Goal: Task Accomplishment & Management: Use online tool/utility

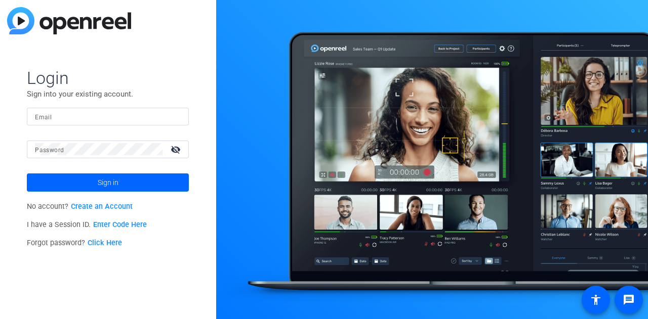
click at [103, 227] on link "Enter Code Here" at bounding box center [120, 225] width 54 height 9
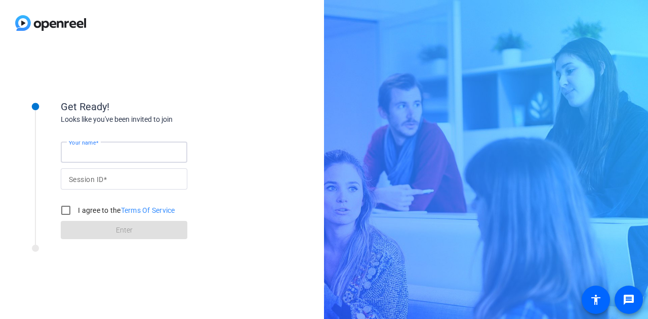
click at [135, 151] on input "Your name" at bounding box center [124, 152] width 110 height 12
click at [135, 151] on input "K" at bounding box center [124, 152] width 110 height 12
type input "[PERSON_NAME]"
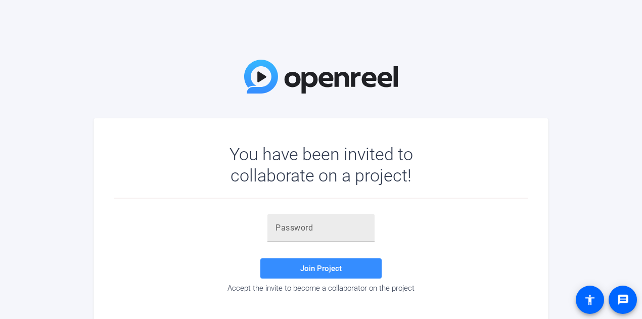
click at [322, 225] on input "text" at bounding box center [321, 228] width 91 height 12
paste input "t0]SG="
type input "t0]SG="
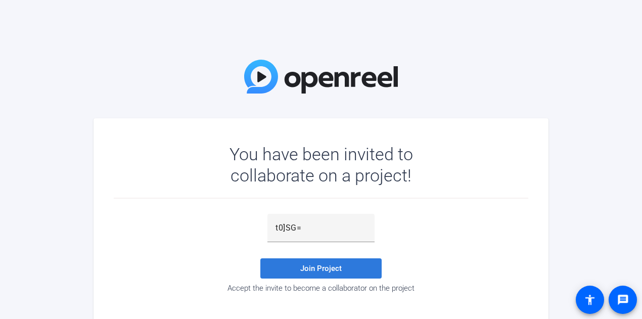
click at [311, 273] on span "Join Project" at bounding box center [320, 268] width 41 height 9
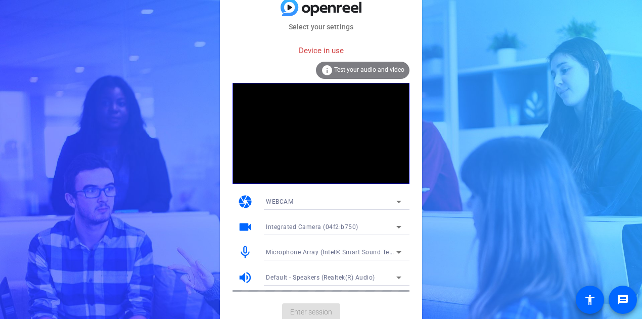
scroll to position [6, 0]
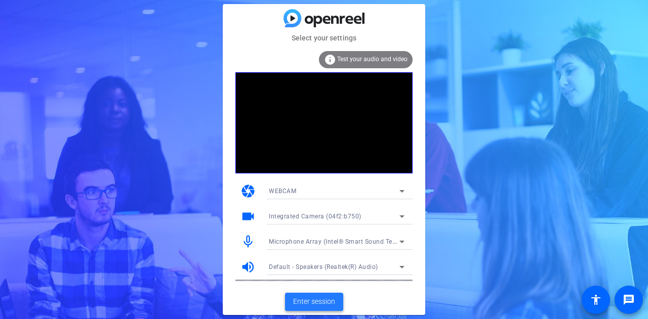
click at [331, 295] on span at bounding box center [314, 302] width 58 height 24
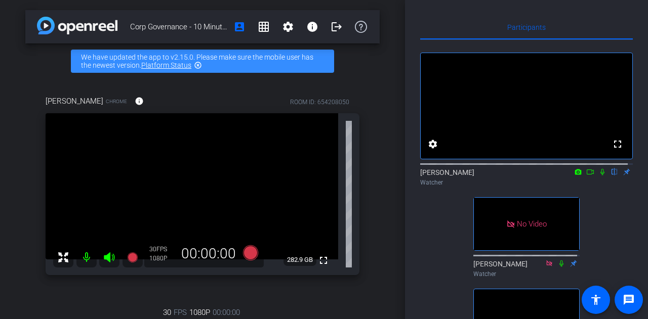
click at [598, 176] on icon at bounding box center [602, 171] width 8 height 7
click at [586, 176] on icon at bounding box center [590, 171] width 8 height 7
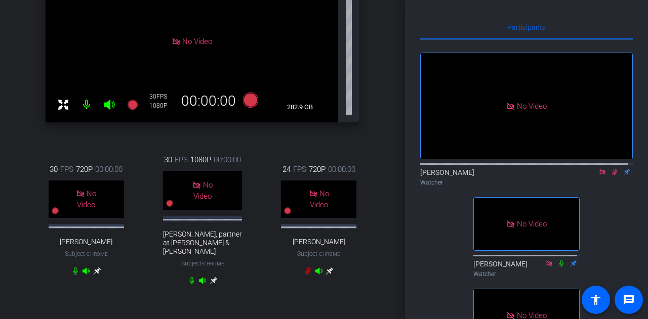
scroll to position [245, 0]
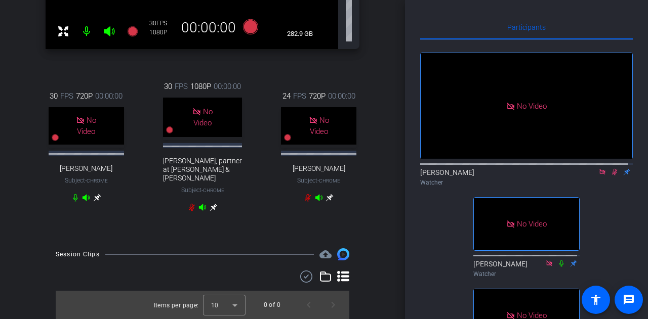
click at [612, 176] on icon at bounding box center [615, 172] width 6 height 7
click at [612, 176] on icon at bounding box center [614, 172] width 4 height 7
click at [12, 157] on div "Corp Governance - 10 Minute Interview account_box grid_on settings info logout …" at bounding box center [202, 159] width 405 height 319
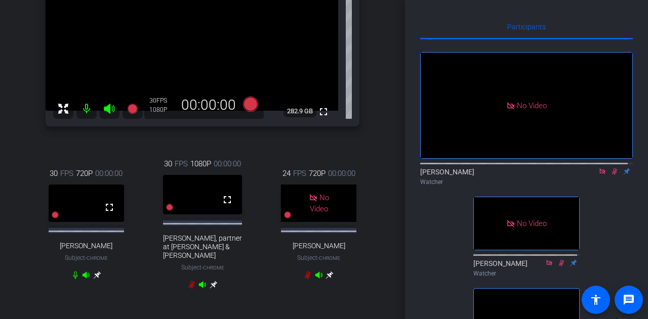
scroll to position [245, 0]
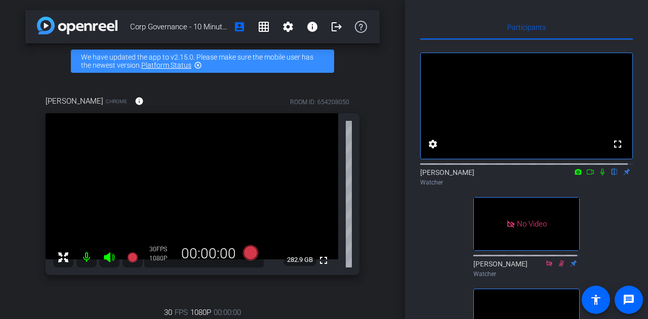
click at [580, 141] on video at bounding box center [525, 106] width 211 height 106
click at [586, 176] on icon at bounding box center [590, 171] width 8 height 7
click at [612, 176] on icon at bounding box center [614, 172] width 4 height 7
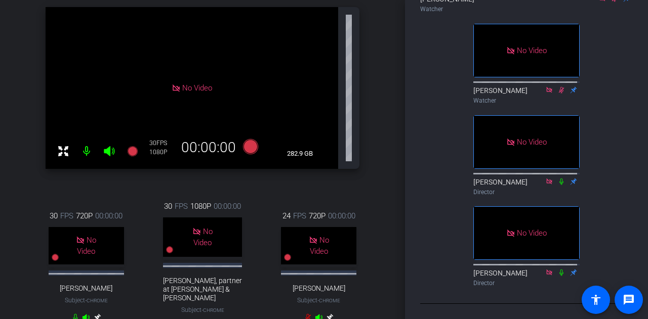
scroll to position [108, 0]
